Goal: Check status: Check status

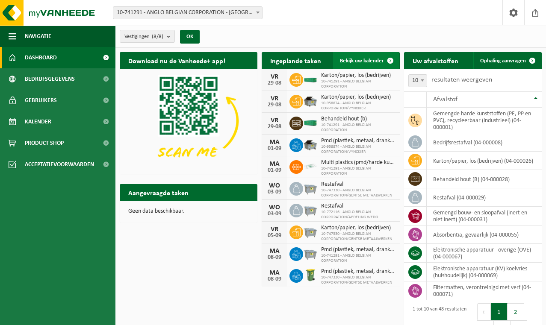
click at [365, 57] on link "Bekijk uw kalender" at bounding box center [366, 60] width 66 height 17
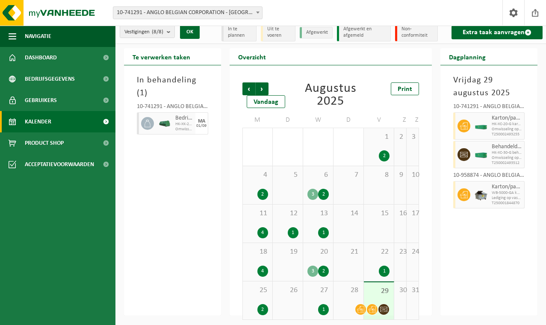
scroll to position [8, 0]
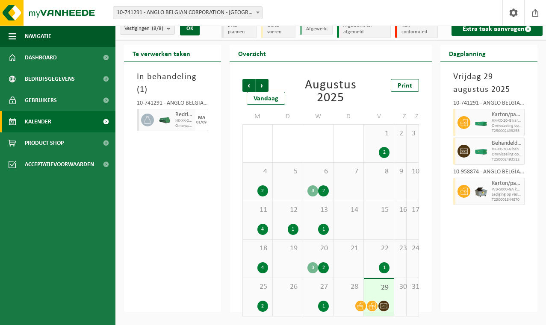
click at [500, 237] on div "[DATE] 10-741291 - ANGLO BELGIAN CORPORATION - GENT Karton/papier, los (bedrijv…" at bounding box center [488, 187] width 97 height 251
drag, startPoint x: 500, startPoint y: 237, endPoint x: 465, endPoint y: 251, distance: 37.9
click at [465, 251] on div "[DATE] 10-741291 - ANGLO BELGIAN CORPORATION - GENT Karton/papier, los (bedrijv…" at bounding box center [488, 187] width 97 height 251
click at [262, 85] on span "Volgende" at bounding box center [262, 85] width 13 height 13
